Goal: Task Accomplishment & Management: Manage account settings

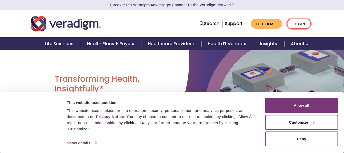
click at [310, 22] on link "Login" at bounding box center [299, 24] width 24 height 10
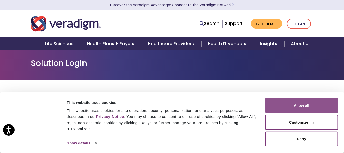
click at [294, 111] on button "Allow all" at bounding box center [301, 105] width 73 height 15
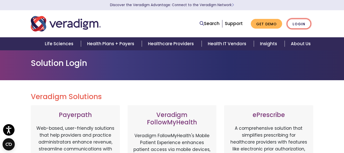
click at [299, 26] on link "Login" at bounding box center [299, 24] width 24 height 10
click at [300, 25] on link "Login" at bounding box center [299, 24] width 24 height 10
